Goal: Task Accomplishment & Management: Manage account settings

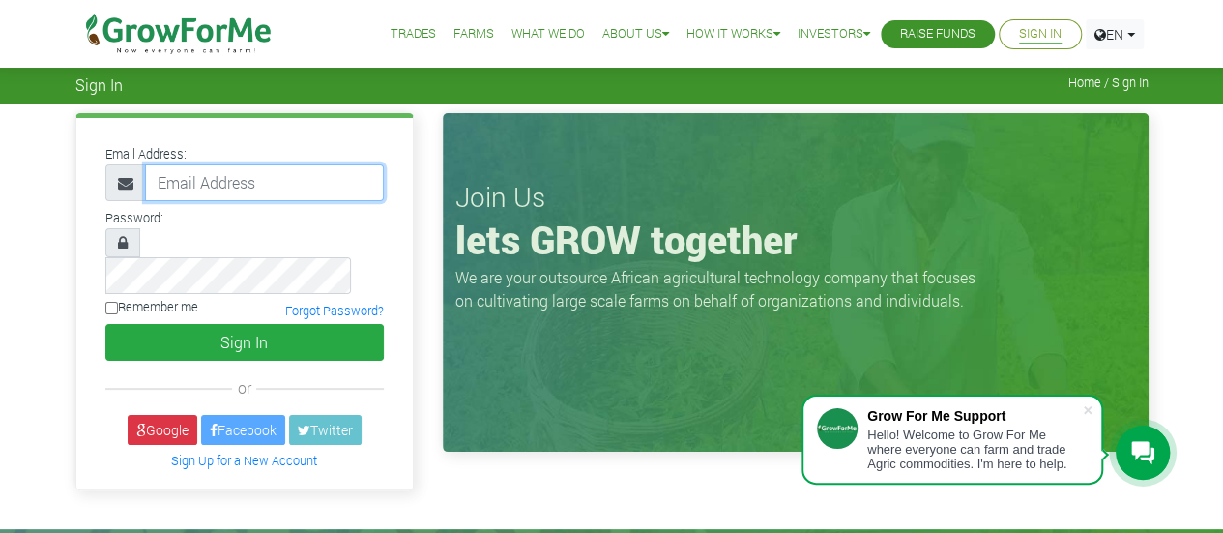
click at [218, 187] on input "email" at bounding box center [264, 182] width 239 height 37
type input "adjeiadzinyo@gmail.com"
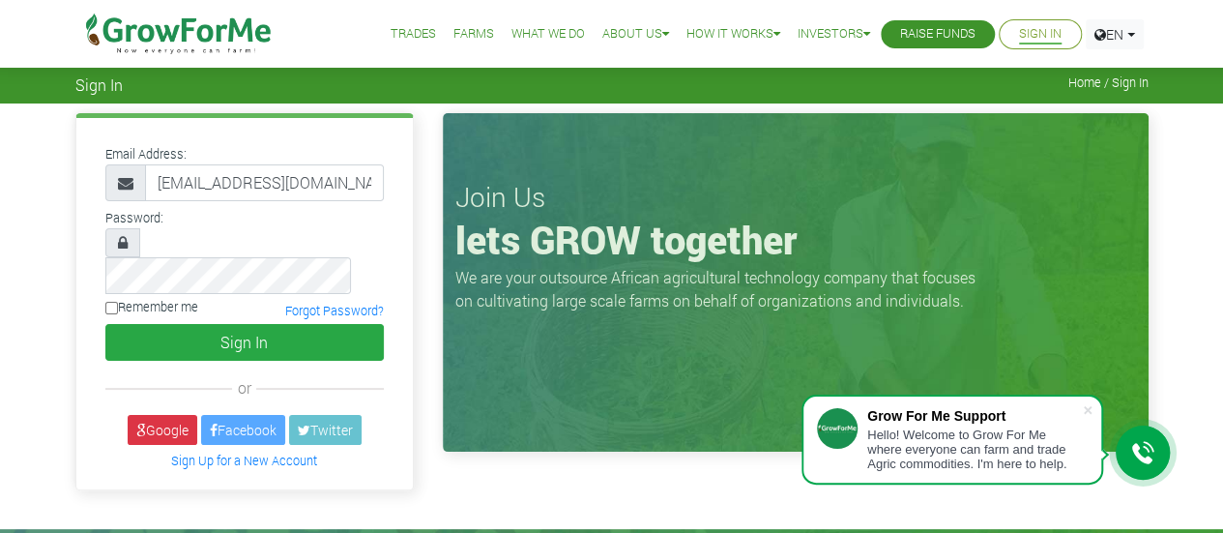
click at [342, 210] on div "Password:" at bounding box center [244, 249] width 307 height 88
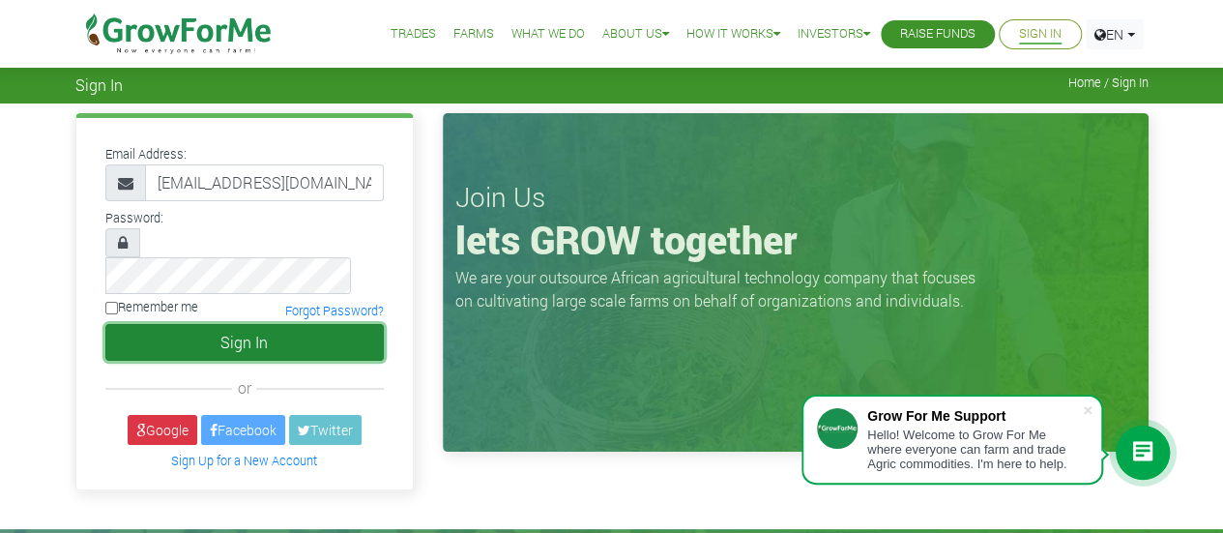
click at [268, 324] on button "Sign In" at bounding box center [244, 342] width 278 height 37
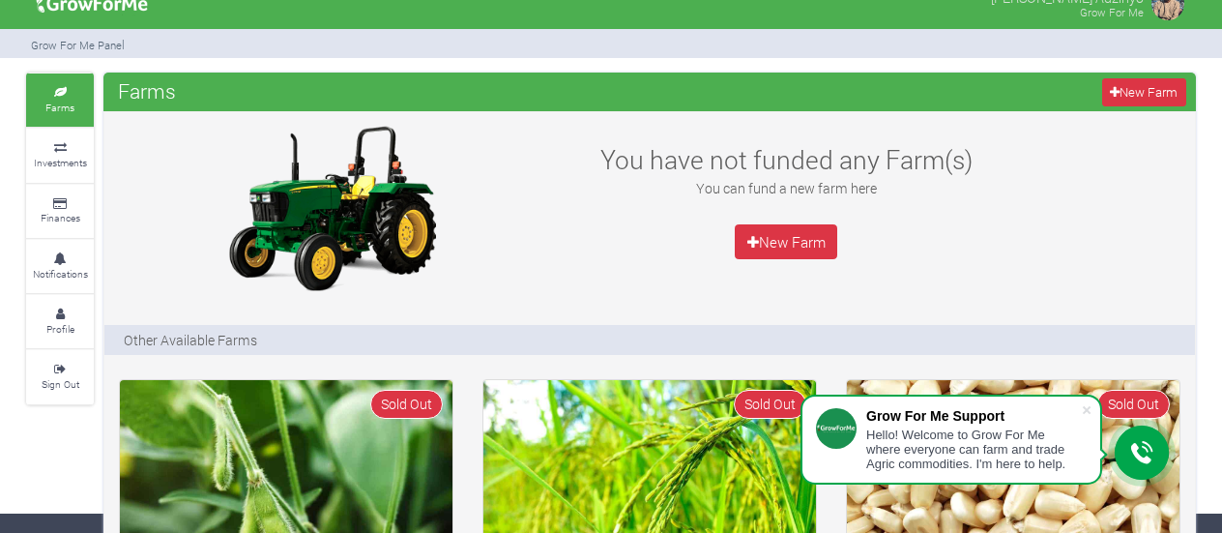
scroll to position [13, 0]
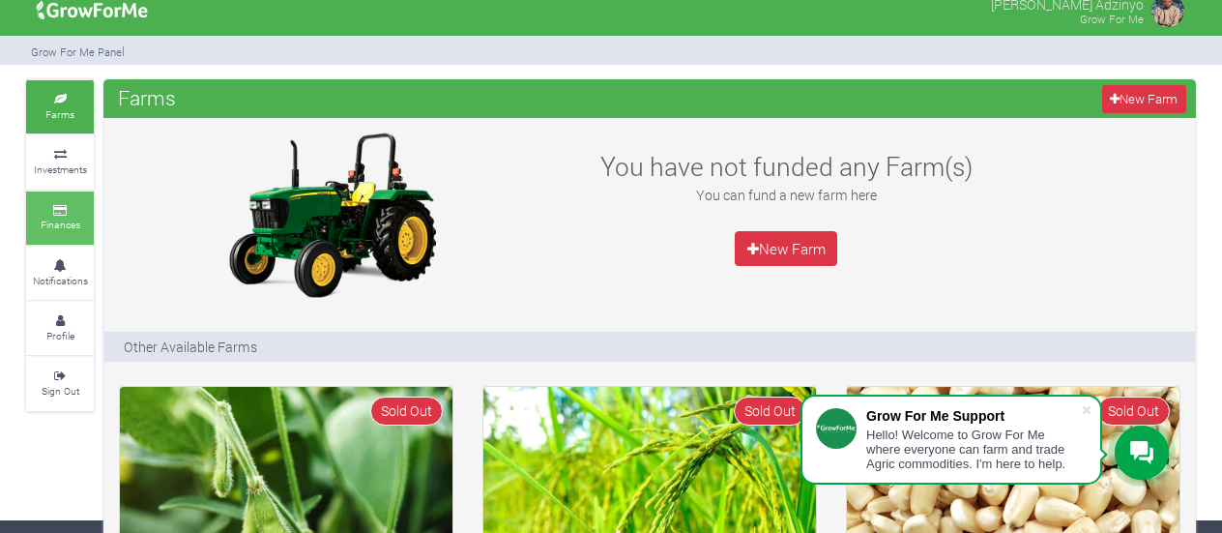
click at [68, 212] on link "Finances" at bounding box center [60, 217] width 68 height 53
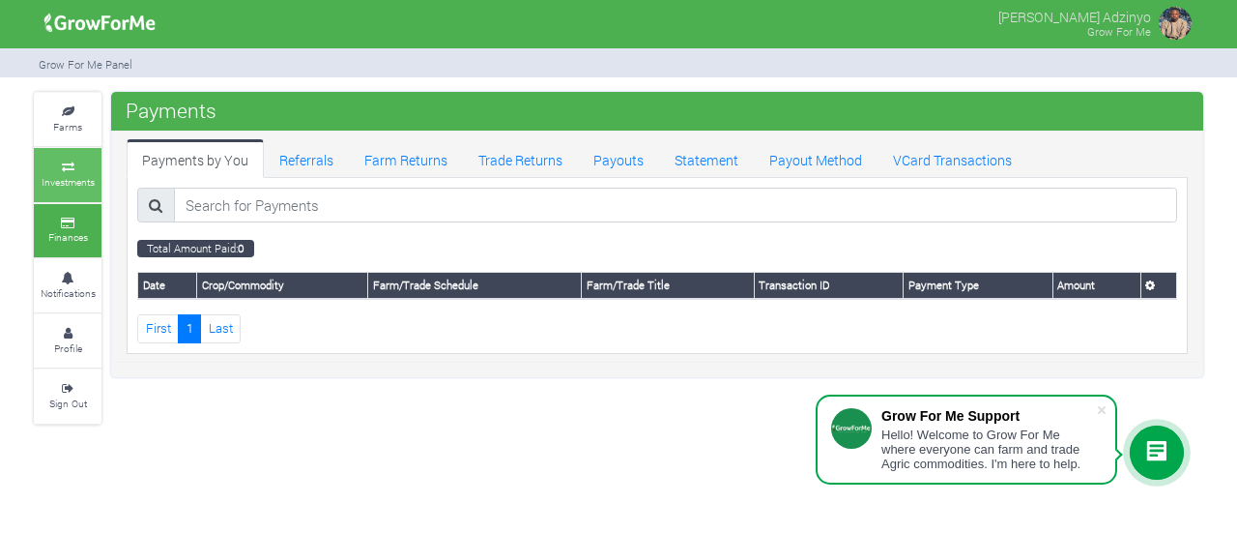
click at [71, 165] on icon at bounding box center [68, 167] width 58 height 10
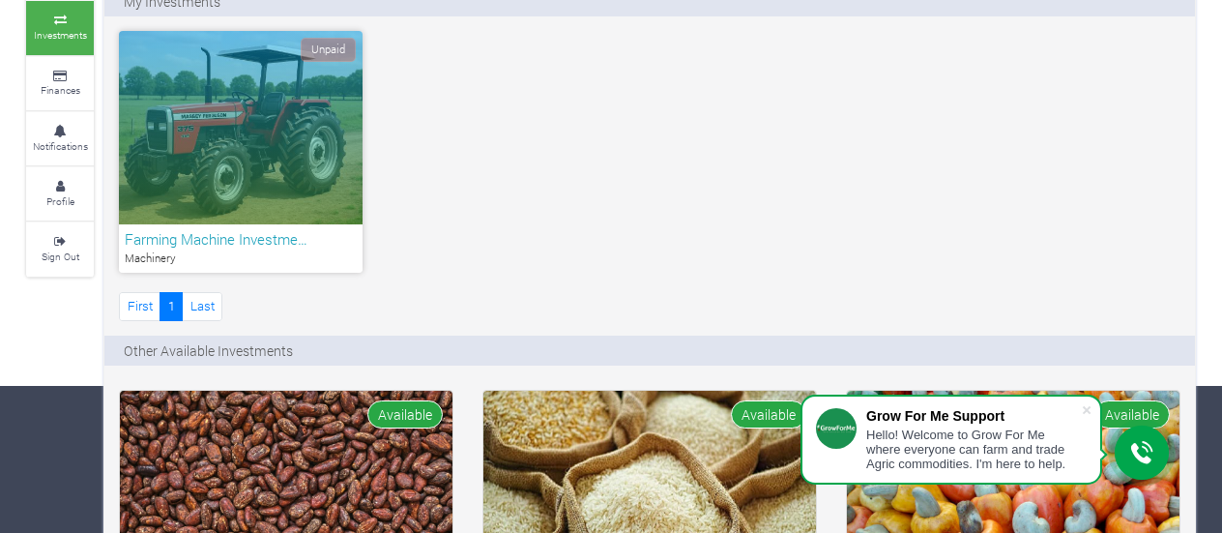
scroll to position [143, 0]
